Goal: Navigation & Orientation: Find specific page/section

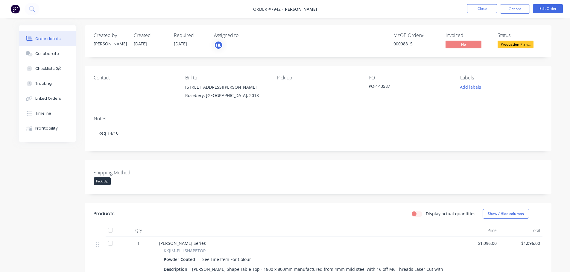
scroll to position [149, 0]
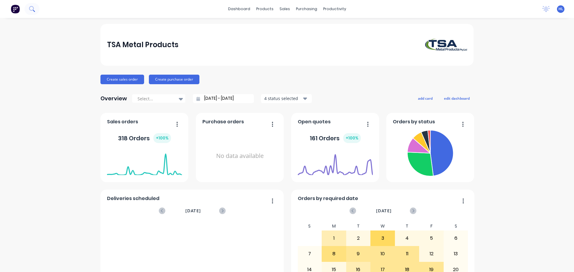
click at [36, 7] on button at bounding box center [32, 9] width 15 height 12
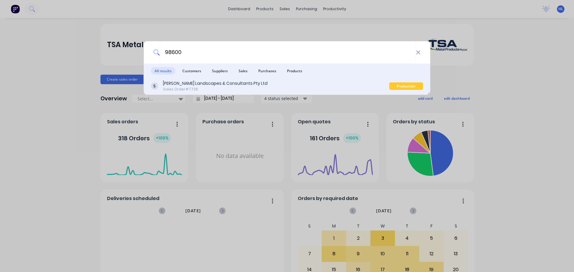
type input "98600"
click at [226, 84] on div "[PERSON_NAME] Landscapes & Consultants Pty Ltd" at bounding box center [215, 83] width 105 height 6
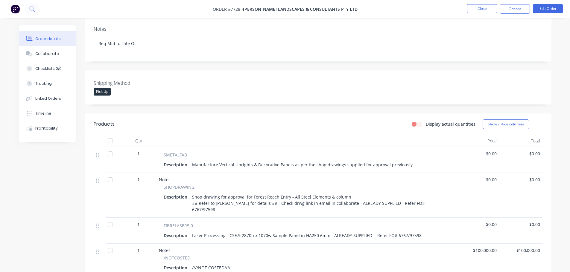
scroll to position [120, 0]
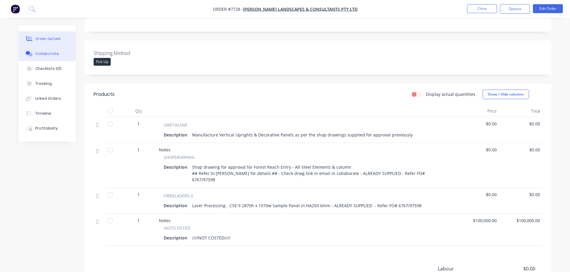
click at [48, 55] on div "Collaborate" at bounding box center [47, 53] width 24 height 5
